Goal: Entertainment & Leisure: Consume media (video, audio)

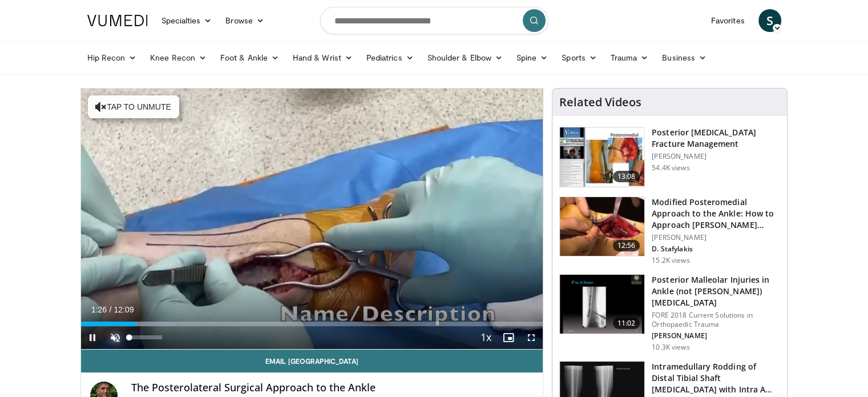
click at [118, 341] on span "Video Player" at bounding box center [115, 337] width 23 height 23
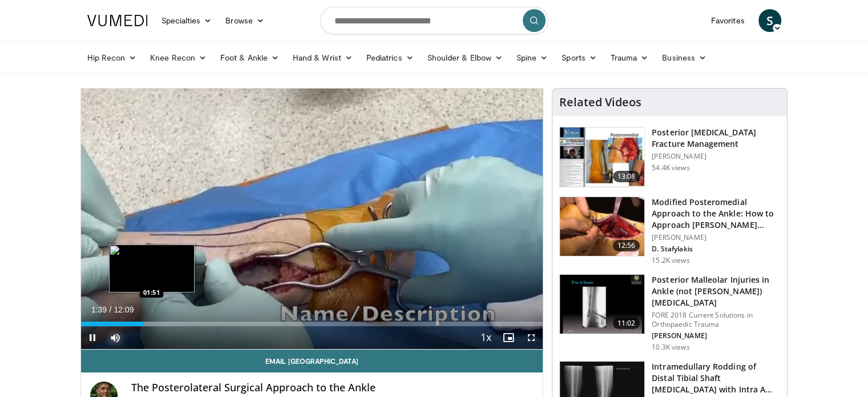
click at [151, 322] on div "Progress Bar" at bounding box center [153, 323] width 58 height 5
click at [166, 321] on div "Loaded : 24.47% 01:53 02:15" at bounding box center [312, 323] width 462 height 5
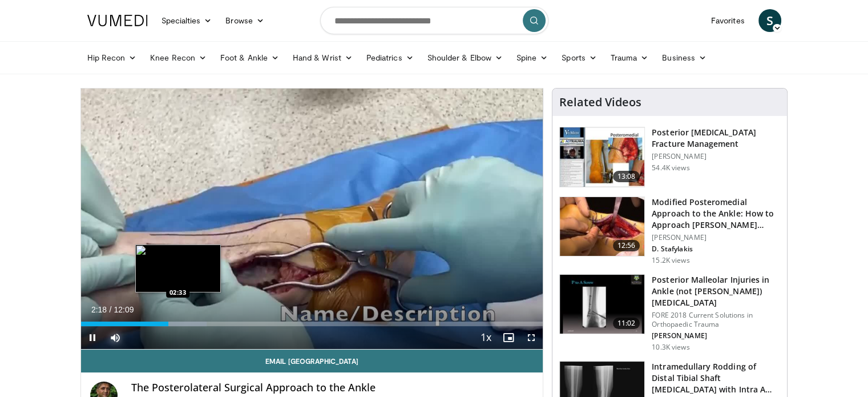
click at [178, 324] on div "Loaded : 27.19% 02:18 02:33" at bounding box center [312, 323] width 462 height 5
click at [197, 319] on div "Loaded : 29.91% 02:34 03:03" at bounding box center [312, 320] width 462 height 11
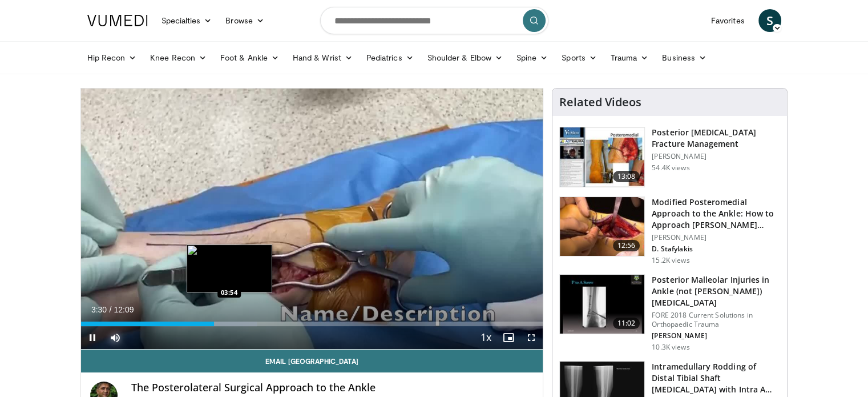
click at [228, 320] on div "Loaded : 38.07% 03:30 03:54" at bounding box center [312, 320] width 462 height 11
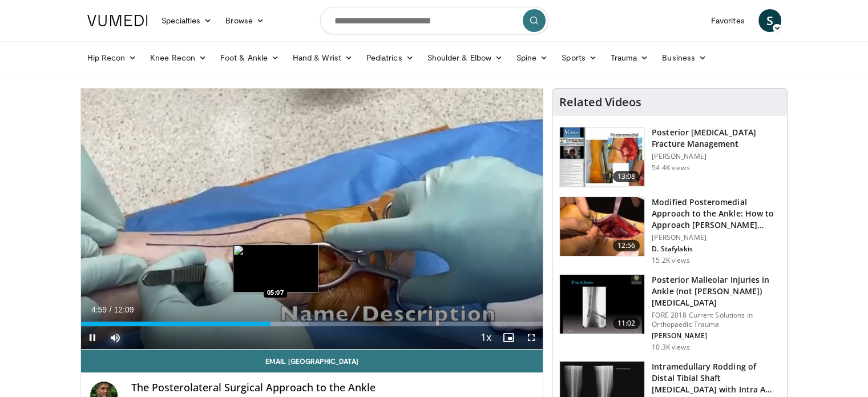
click at [275, 324] on div "Loaded : 49.36% 04:59 05:07" at bounding box center [312, 323] width 462 height 5
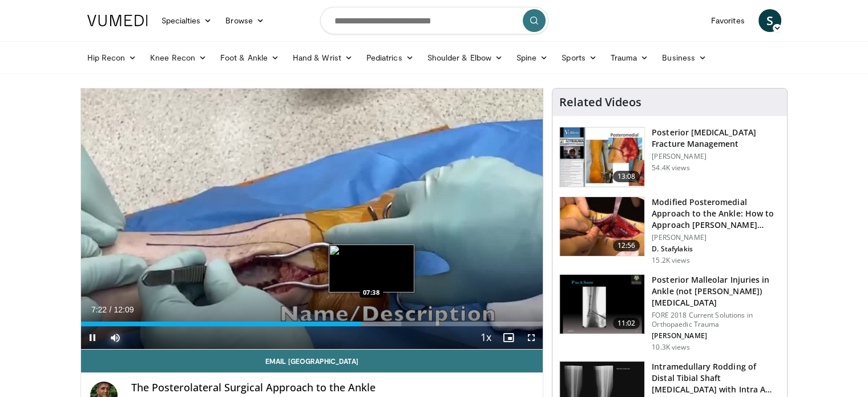
click at [371, 321] on div "Progress Bar" at bounding box center [371, 323] width 60 height 5
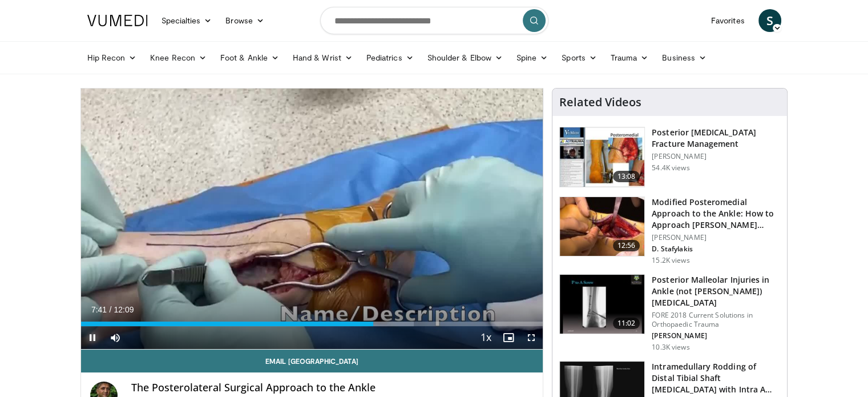
click at [92, 335] on span "Video Player" at bounding box center [92, 337] width 23 height 23
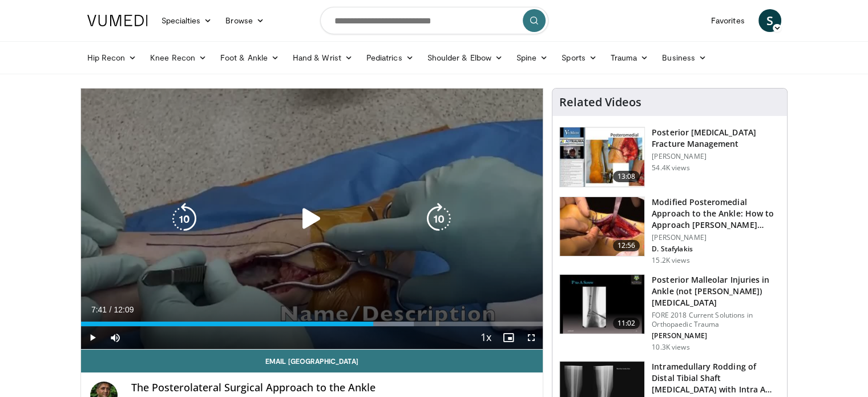
click at [312, 212] on icon "Video Player" at bounding box center [312, 219] width 32 height 32
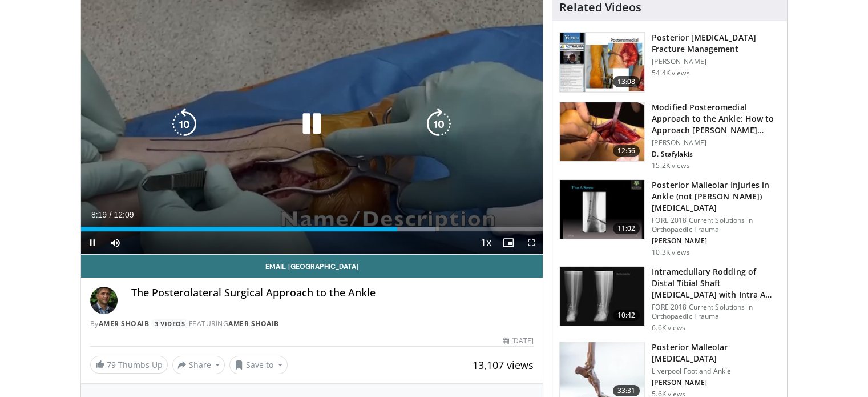
click at [324, 125] on icon "Video Player" at bounding box center [312, 124] width 32 height 32
